Goal: Subscribe to service/newsletter

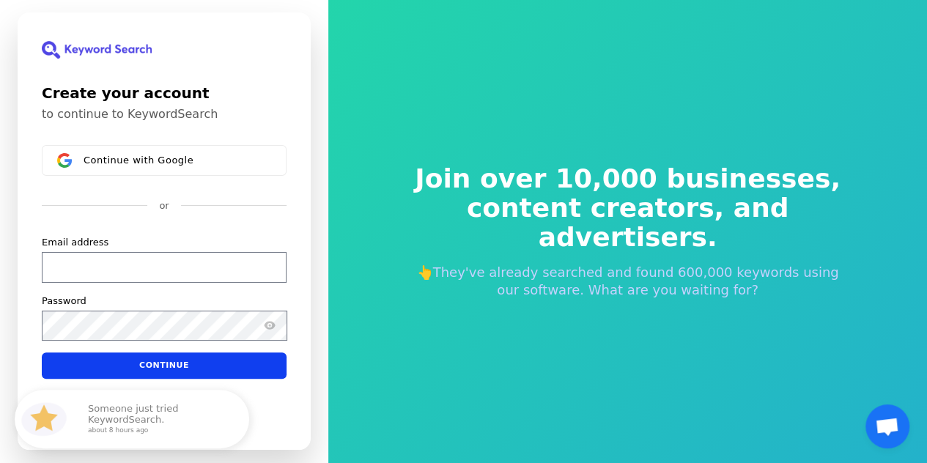
scroll to position [18, 0]
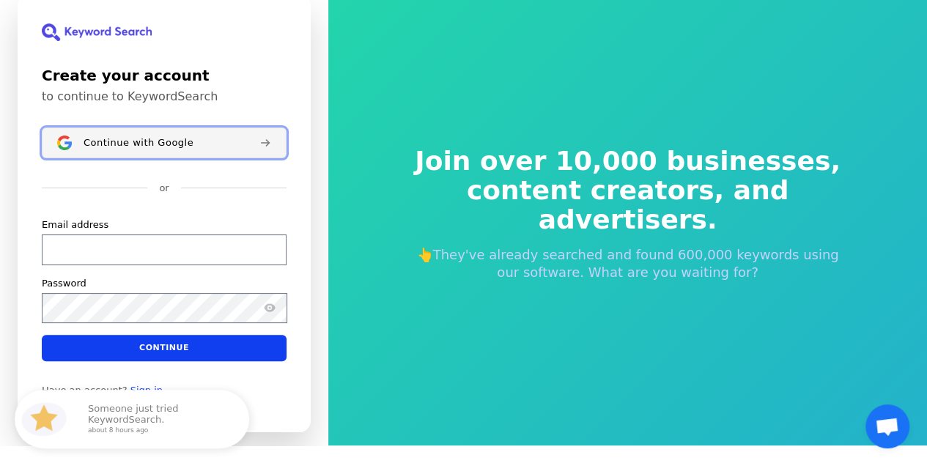
click at [110, 130] on button "Continue with Google" at bounding box center [164, 143] width 245 height 31
